Goal: Task Accomplishment & Management: Manage account settings

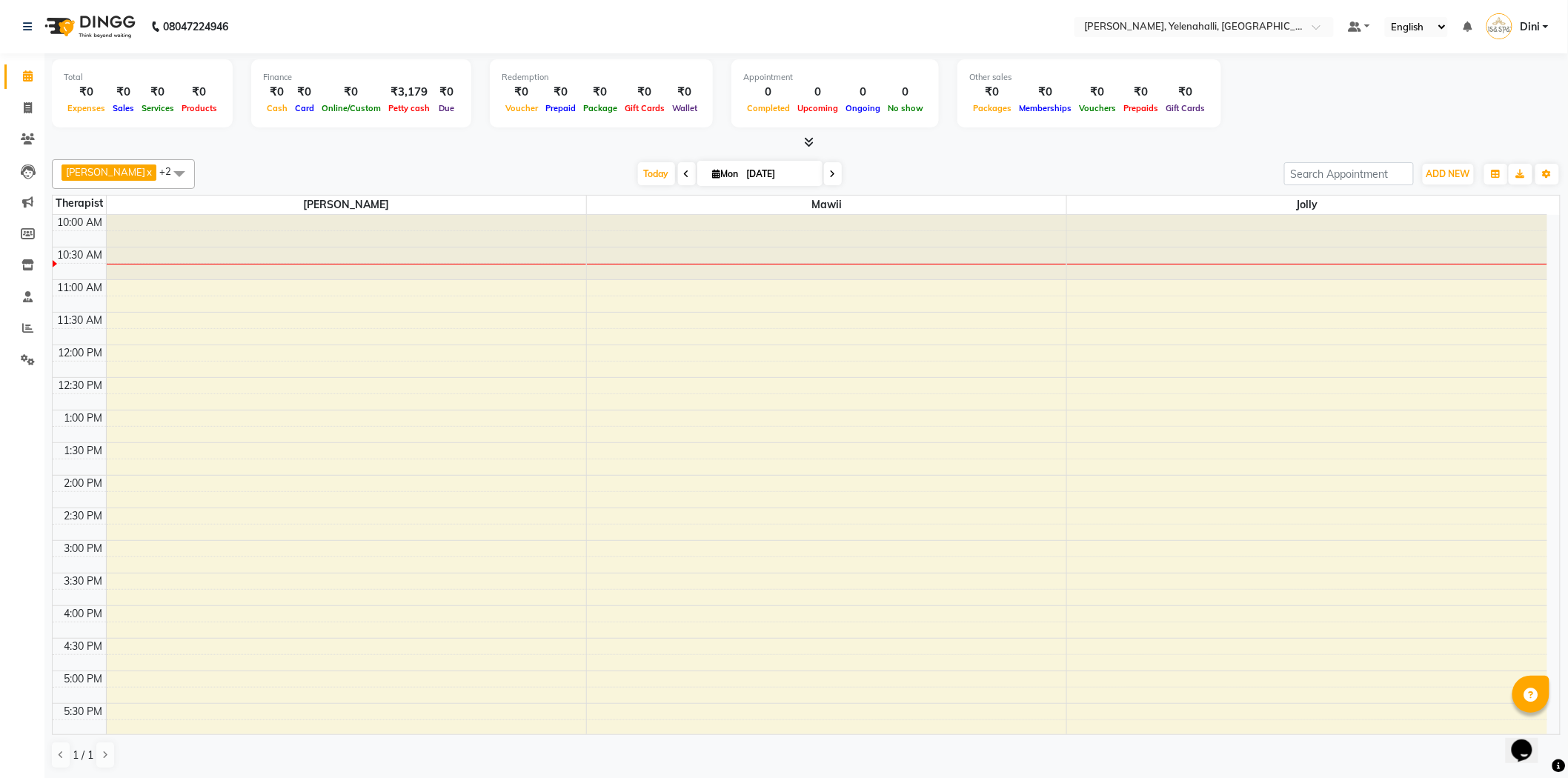
click at [813, 138] on div at bounding box center [805, 142] width 1508 height 16
click at [811, 138] on icon at bounding box center [809, 142] width 9 height 11
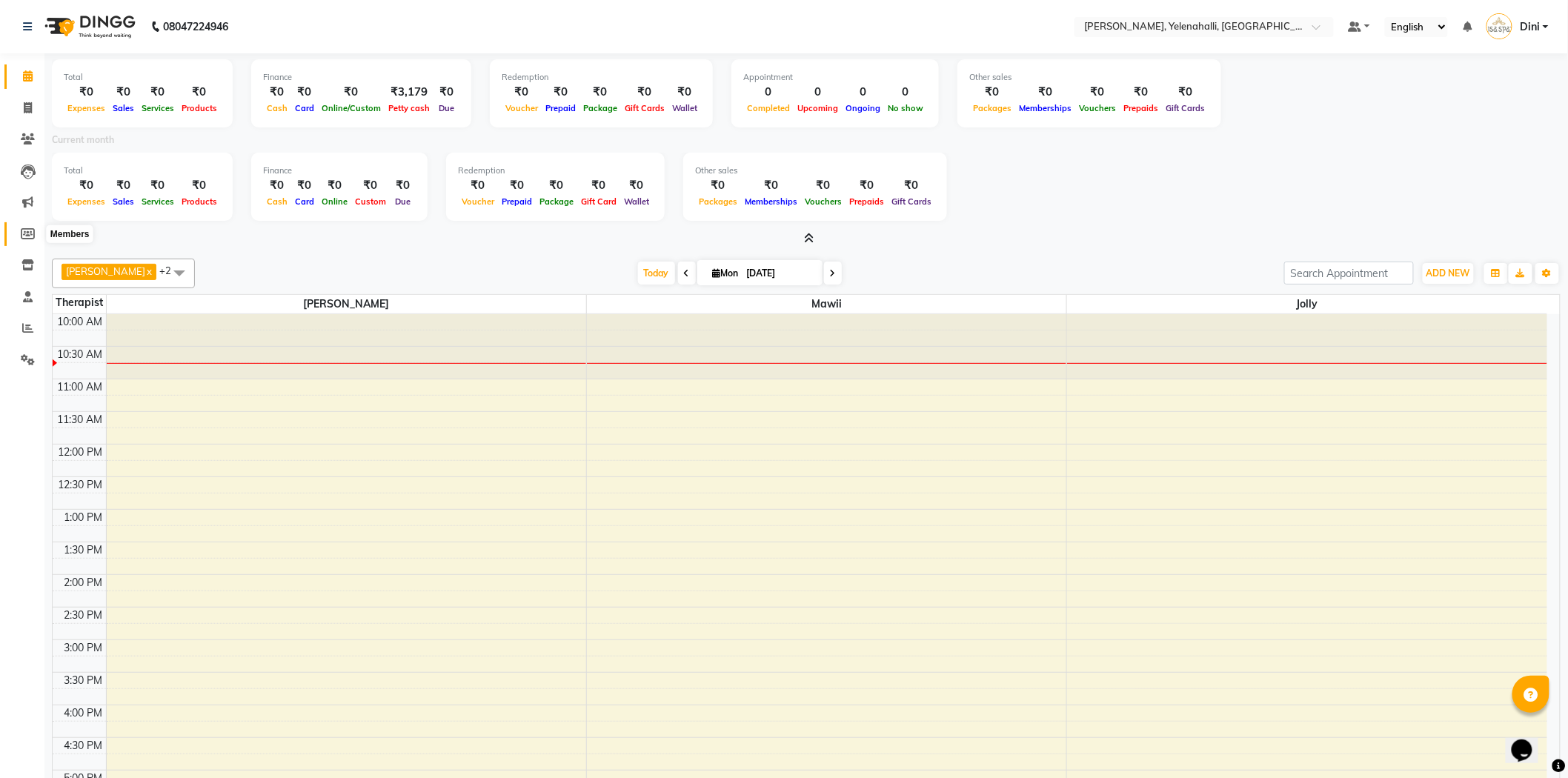
click at [19, 238] on span at bounding box center [28, 235] width 26 height 17
select select
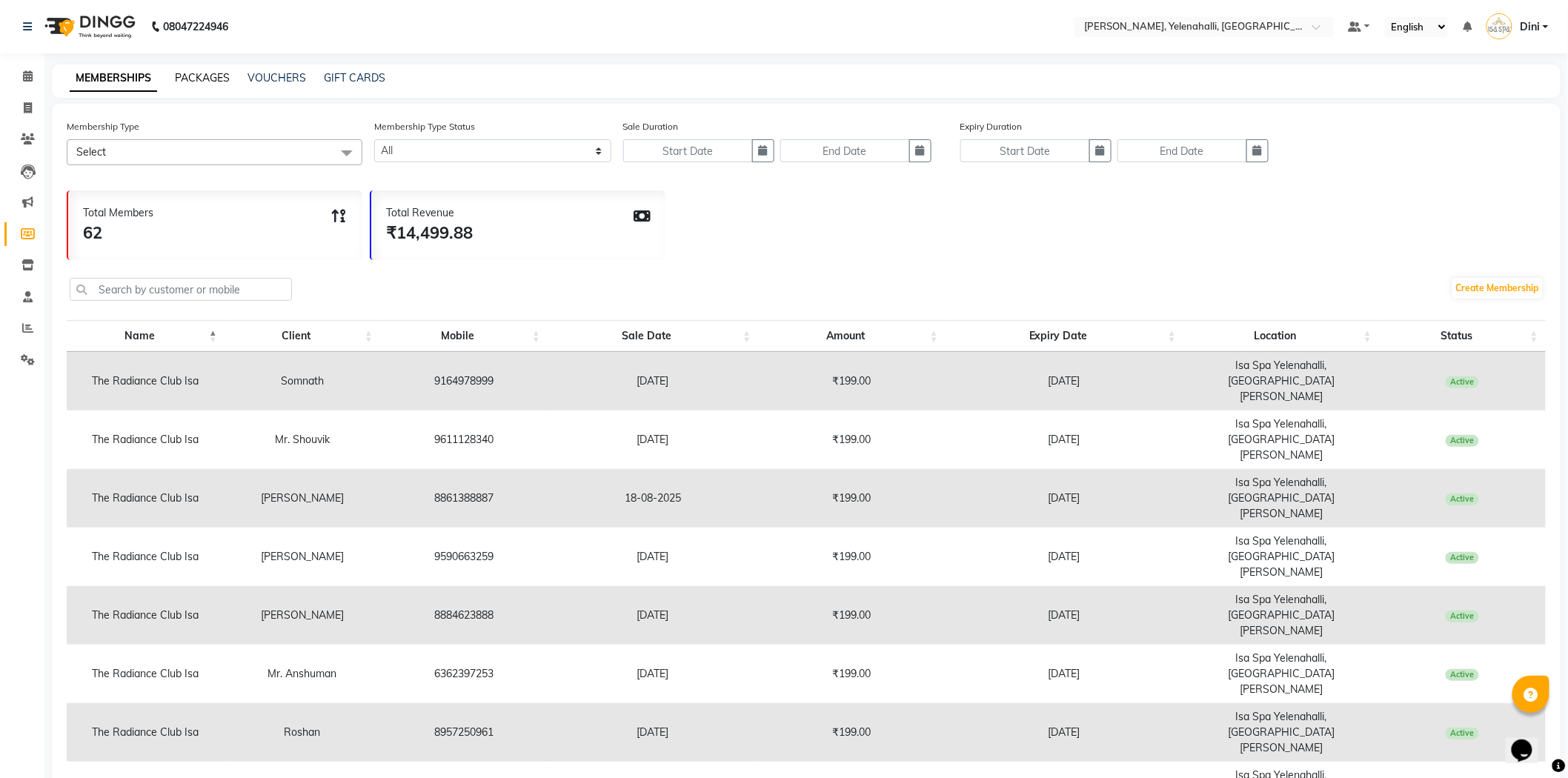
click at [206, 80] on link "PACKAGES" at bounding box center [202, 78] width 55 height 13
select select
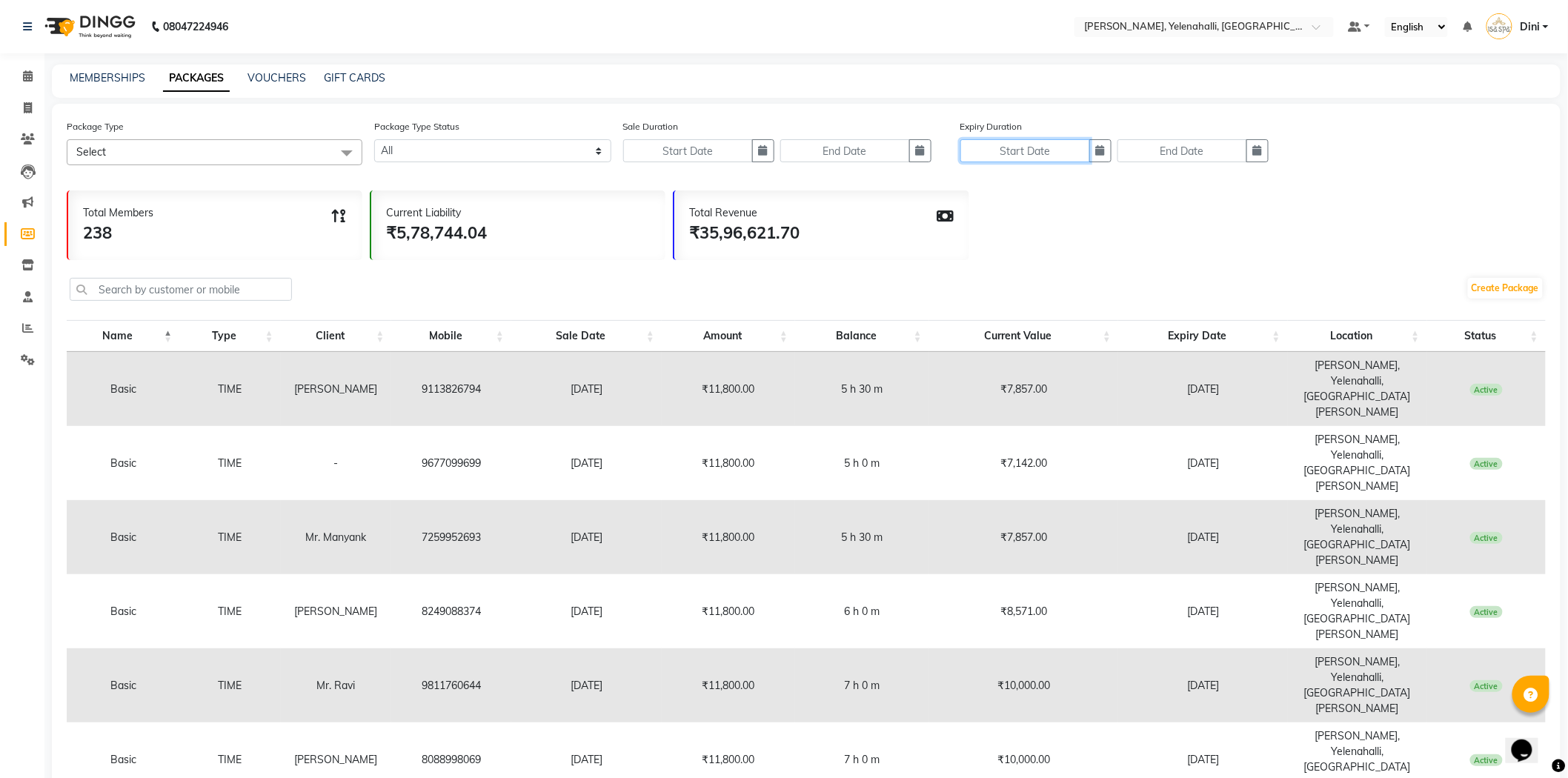
click at [1047, 147] on input "text" at bounding box center [1025, 151] width 130 height 23
select select "9"
select select "2025"
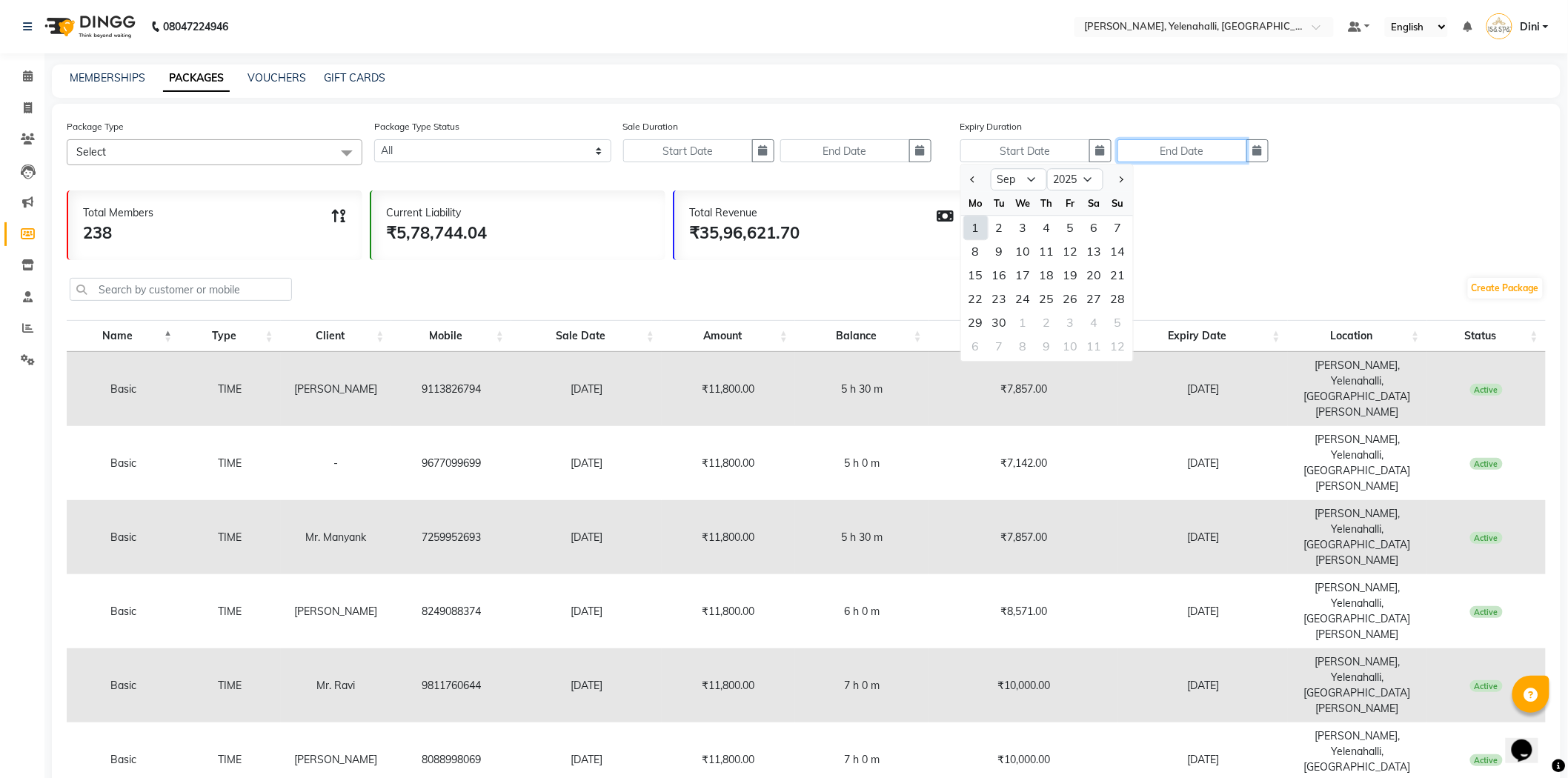
click at [1208, 153] on input "text" at bounding box center [1182, 151] width 130 height 23
select select "9"
select select "2025"
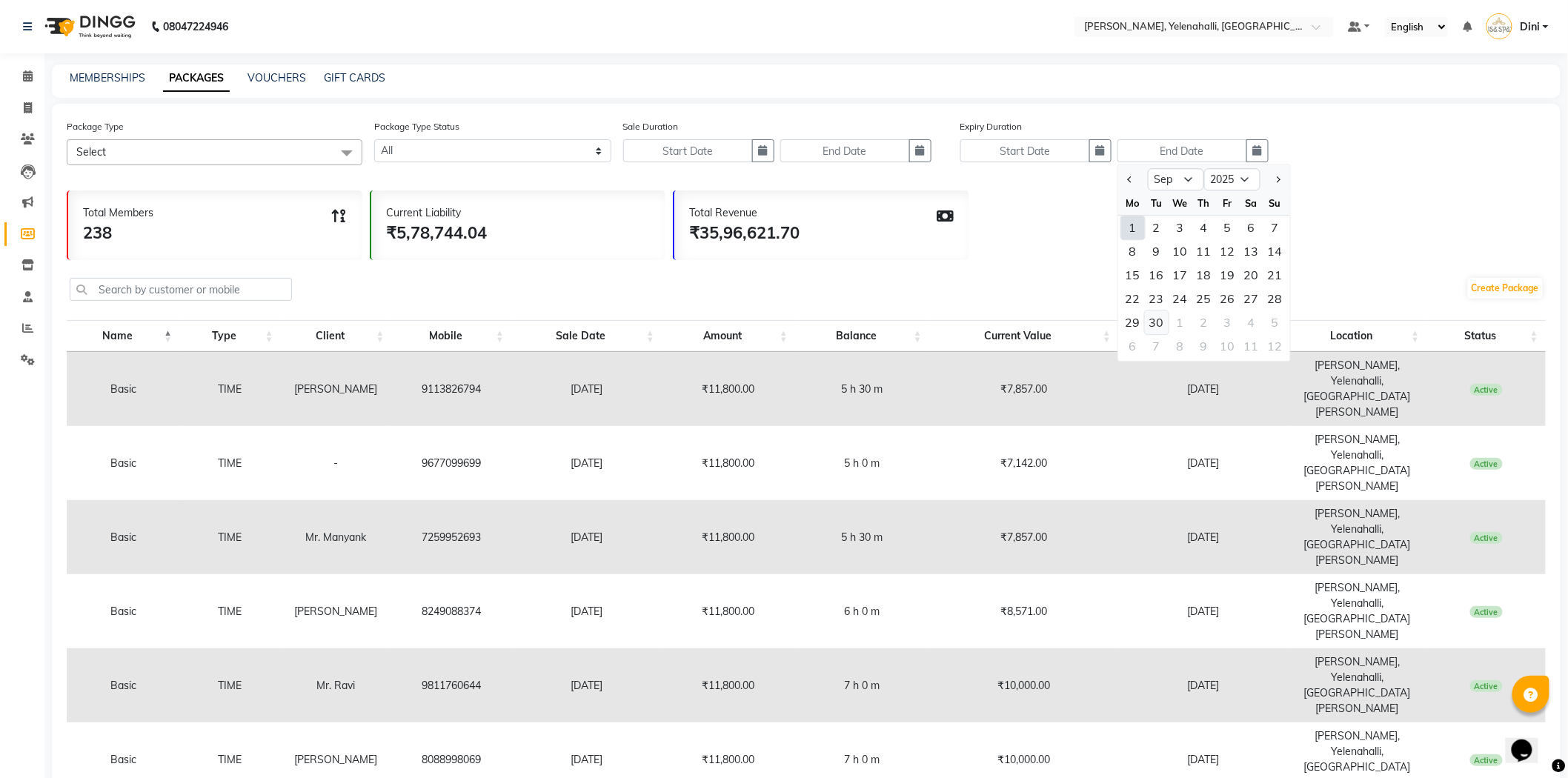
click at [1169, 319] on div "30" at bounding box center [1156, 322] width 23 height 23
type input "30-09-2025"
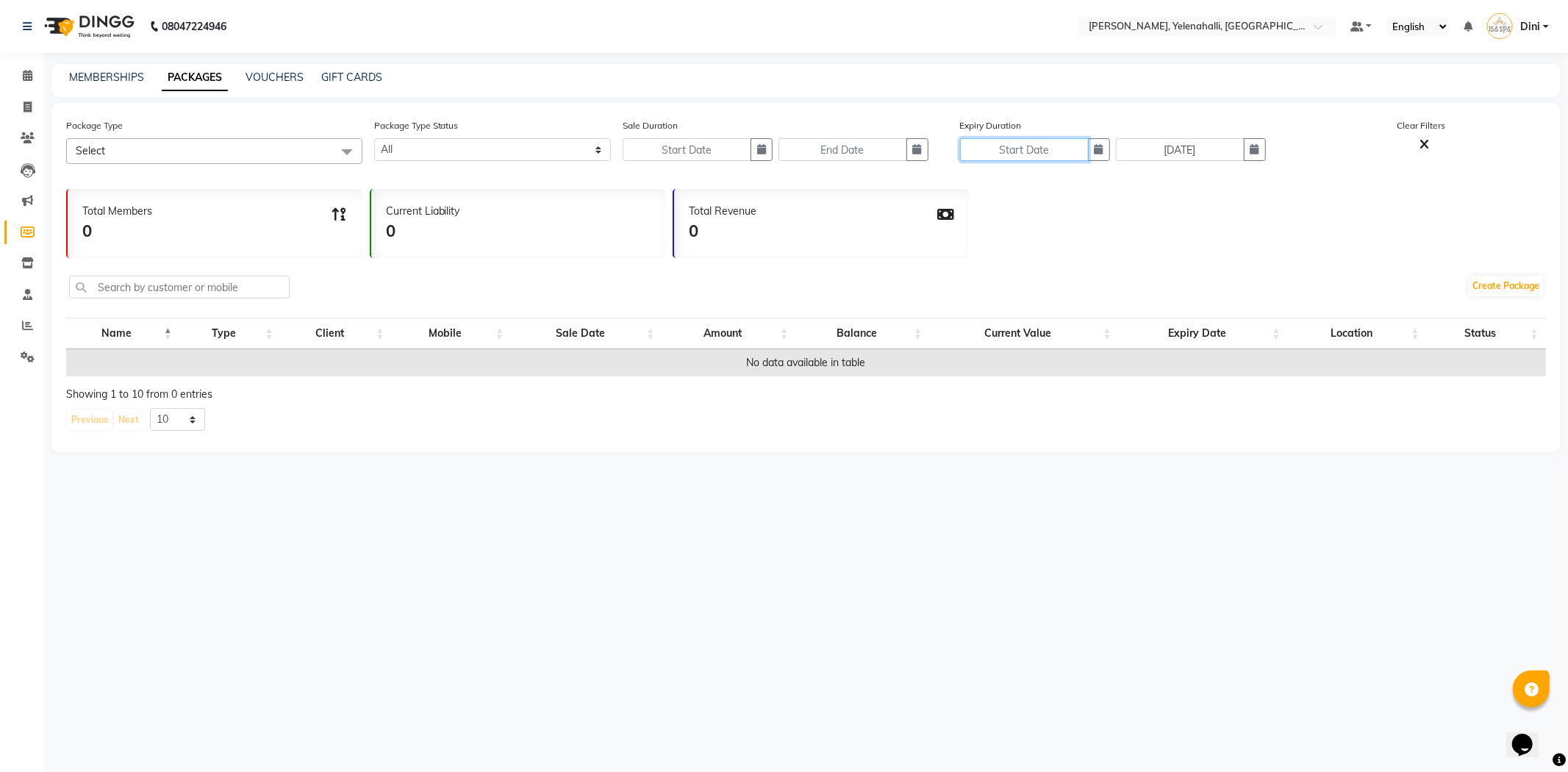
click at [1057, 155] on input "text" at bounding box center [1024, 149] width 129 height 23
select select "9"
select select "2025"
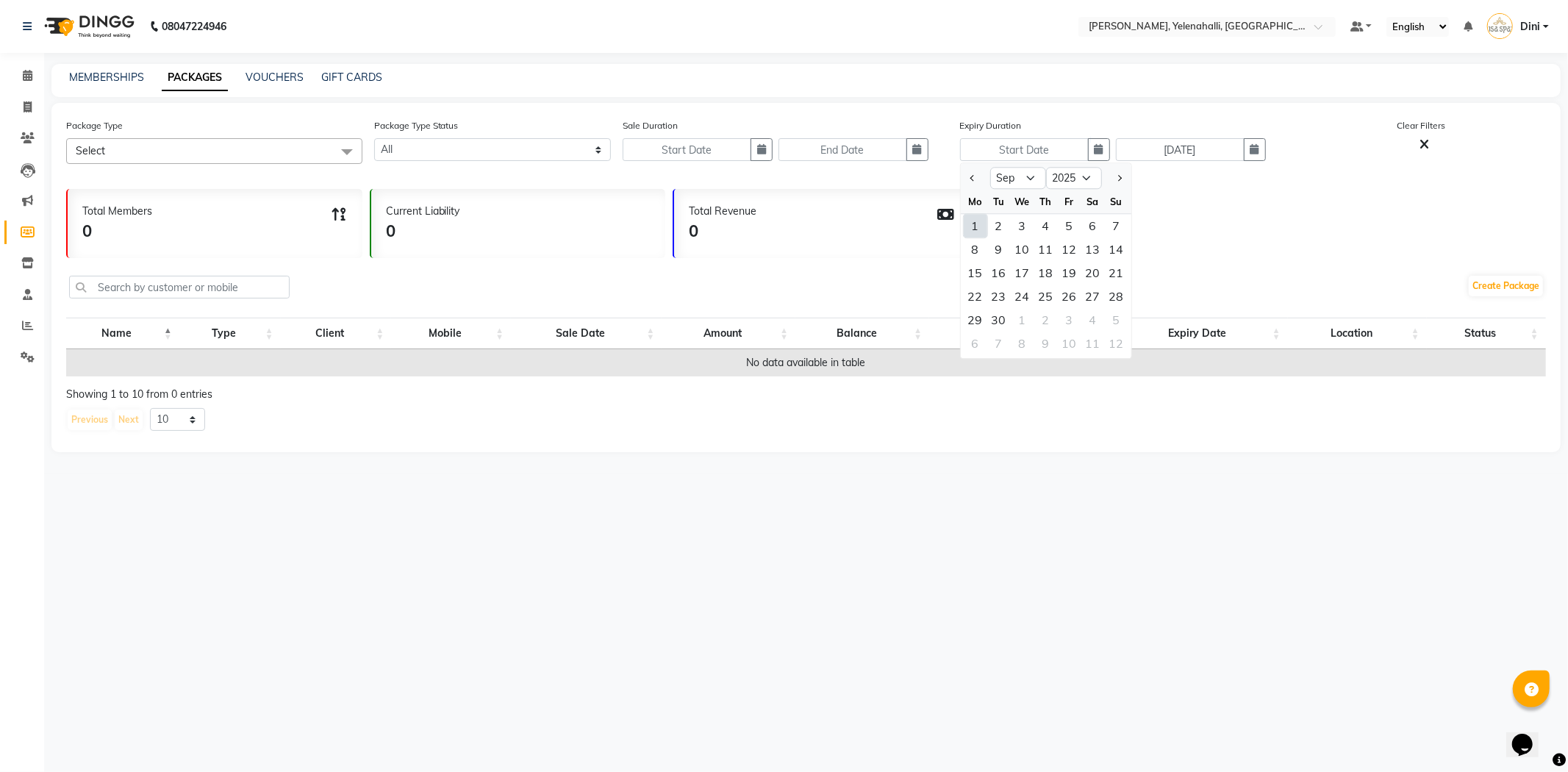
click at [974, 221] on div "1" at bounding box center [975, 225] width 23 height 23
type input "01-09-2025"
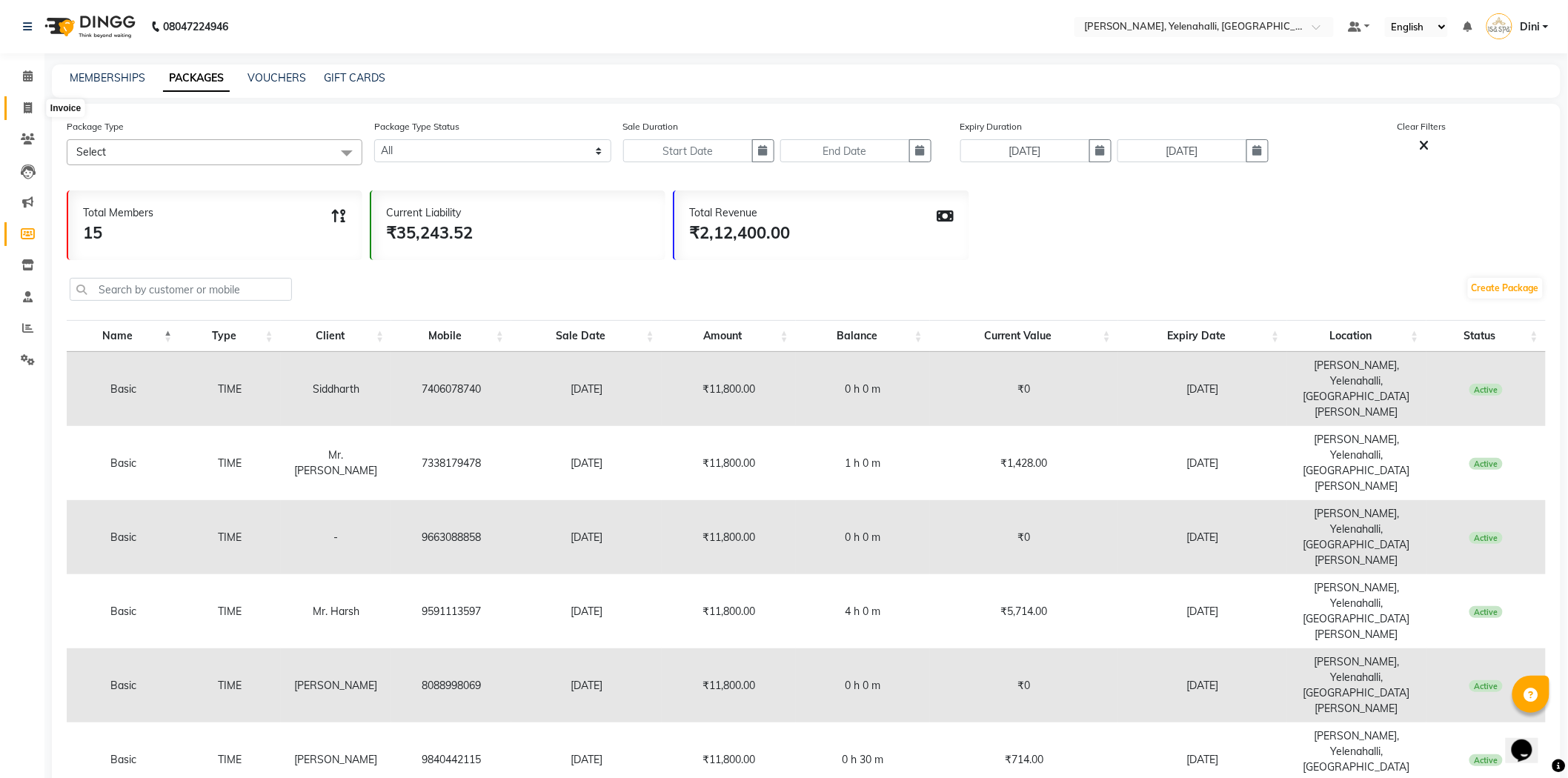
click at [23, 104] on icon at bounding box center [27, 108] width 8 height 11
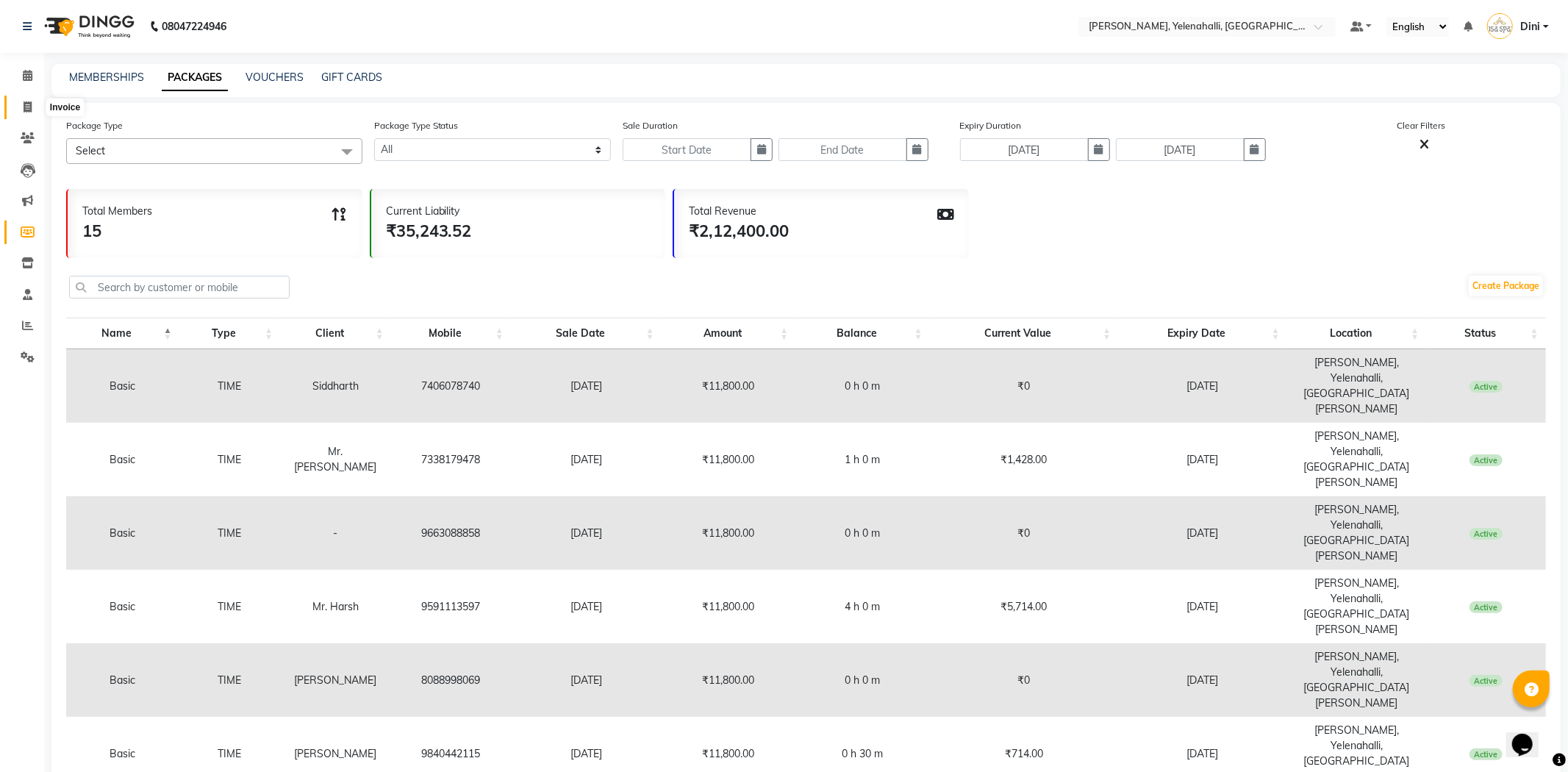
select select "6121"
select select "service"
